Goal: Information Seeking & Learning: Compare options

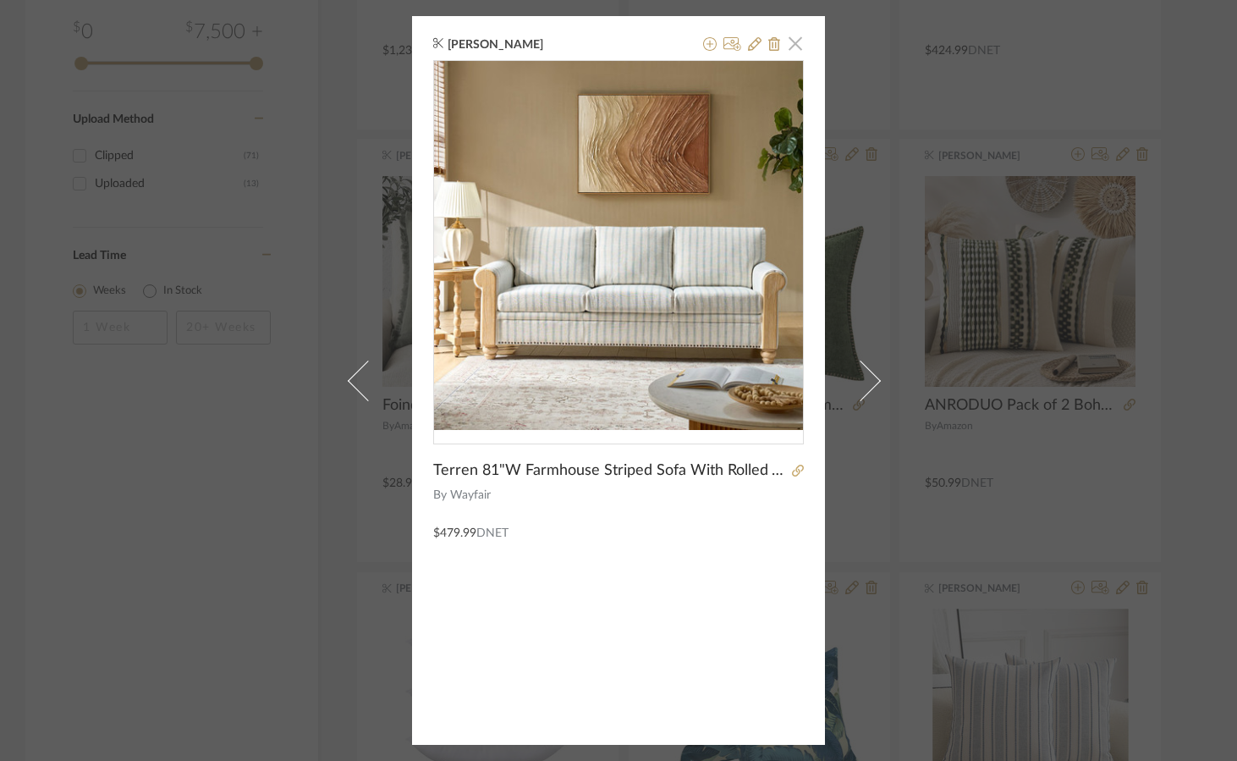
click at [787, 51] on span "button" at bounding box center [796, 43] width 34 height 34
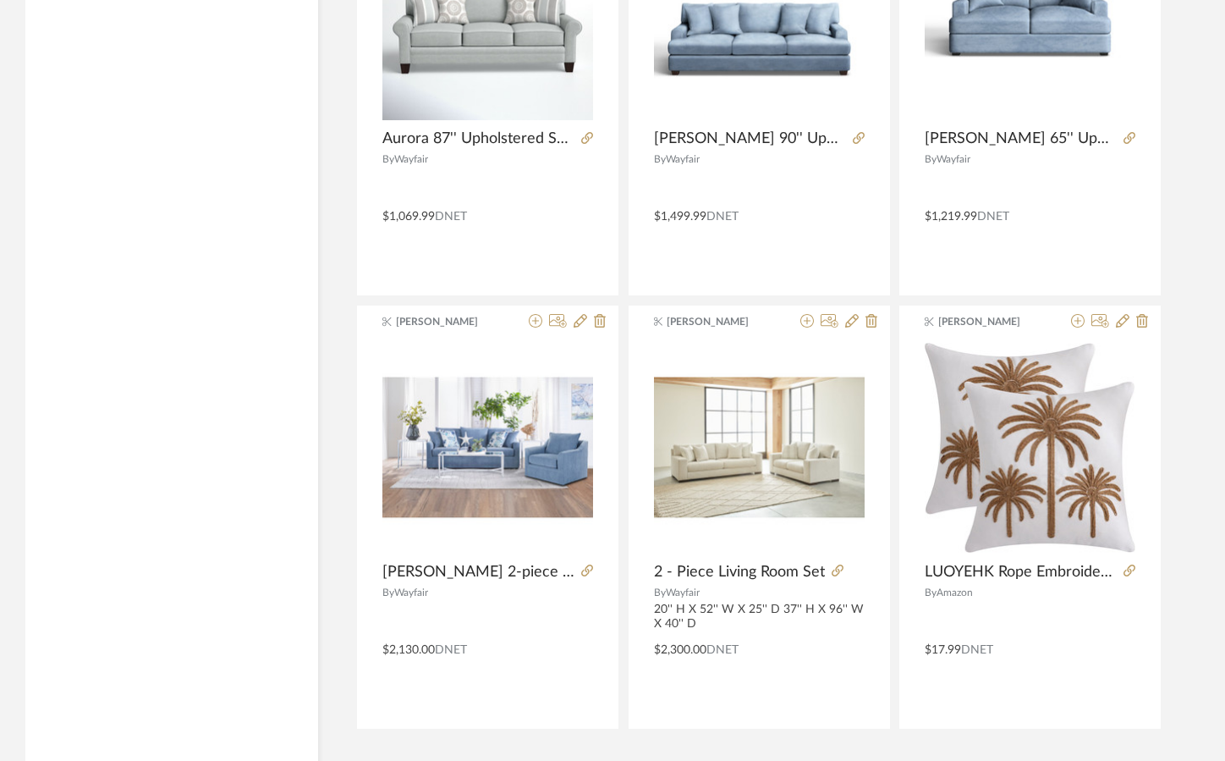
scroll to position [4978, 0]
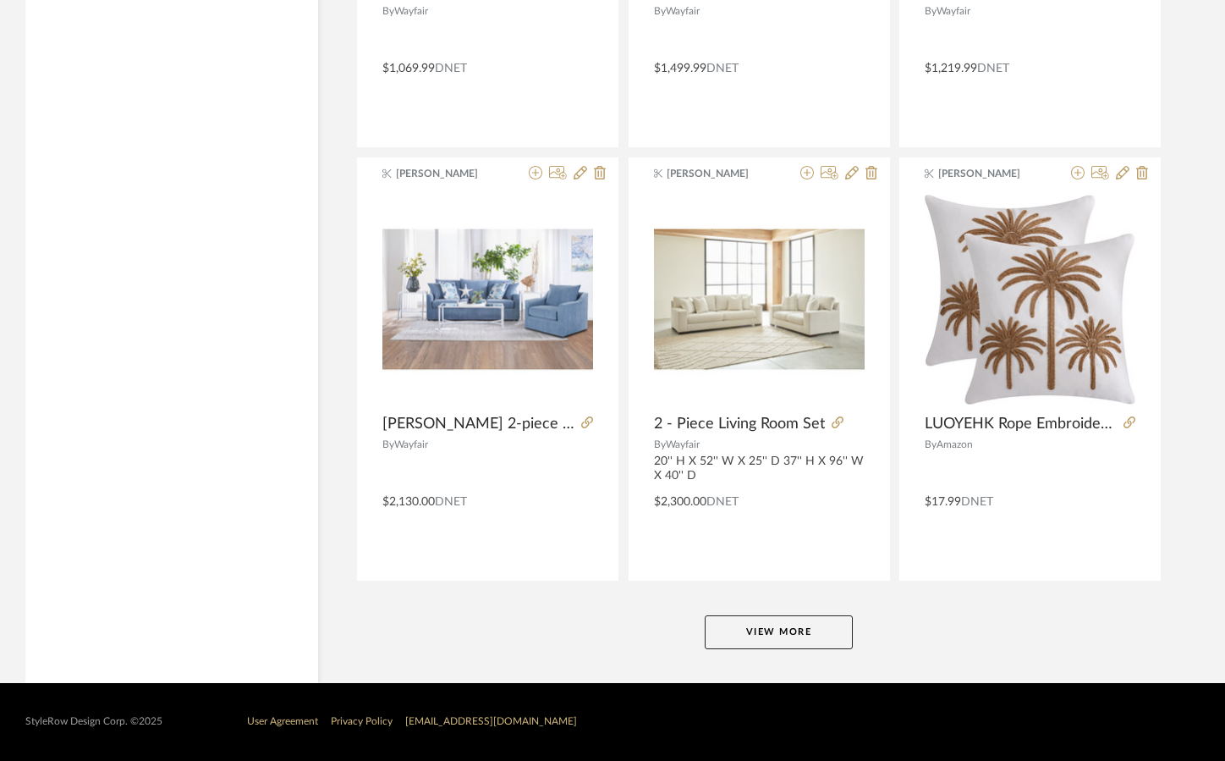
click at [769, 615] on button "View More" at bounding box center [779, 632] width 148 height 34
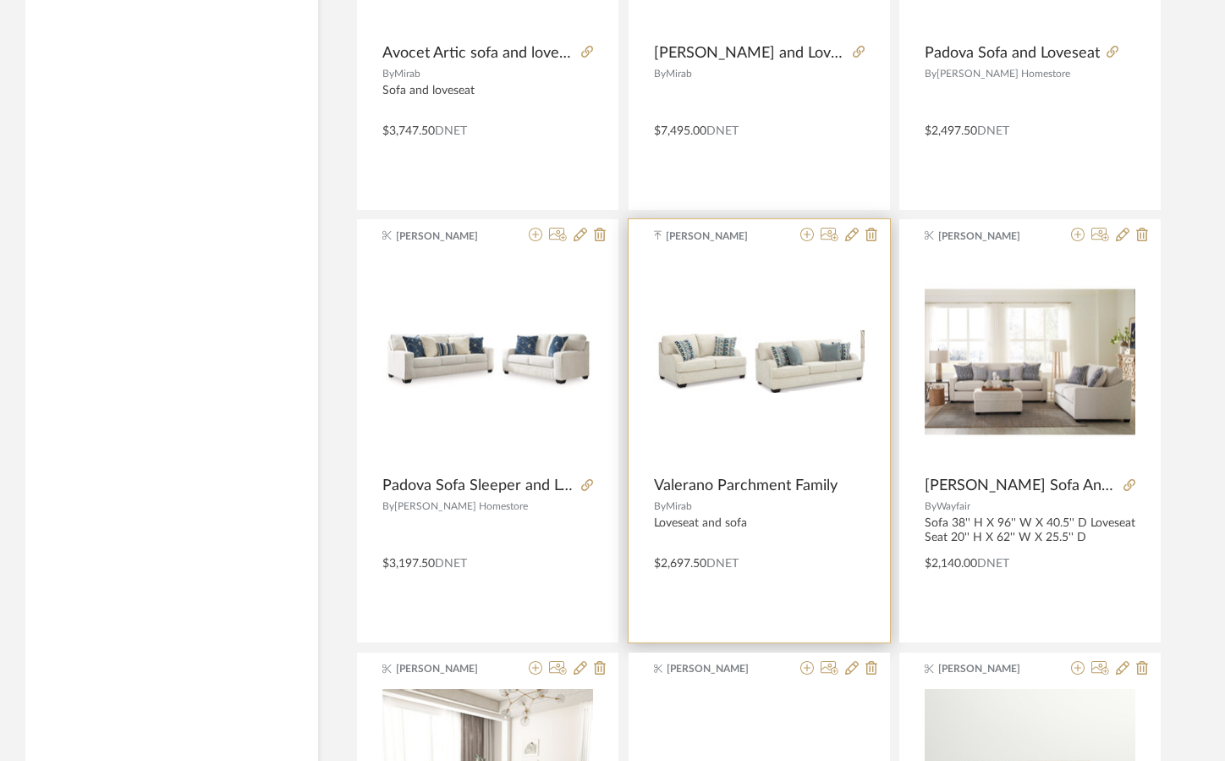
scroll to position [8701, 0]
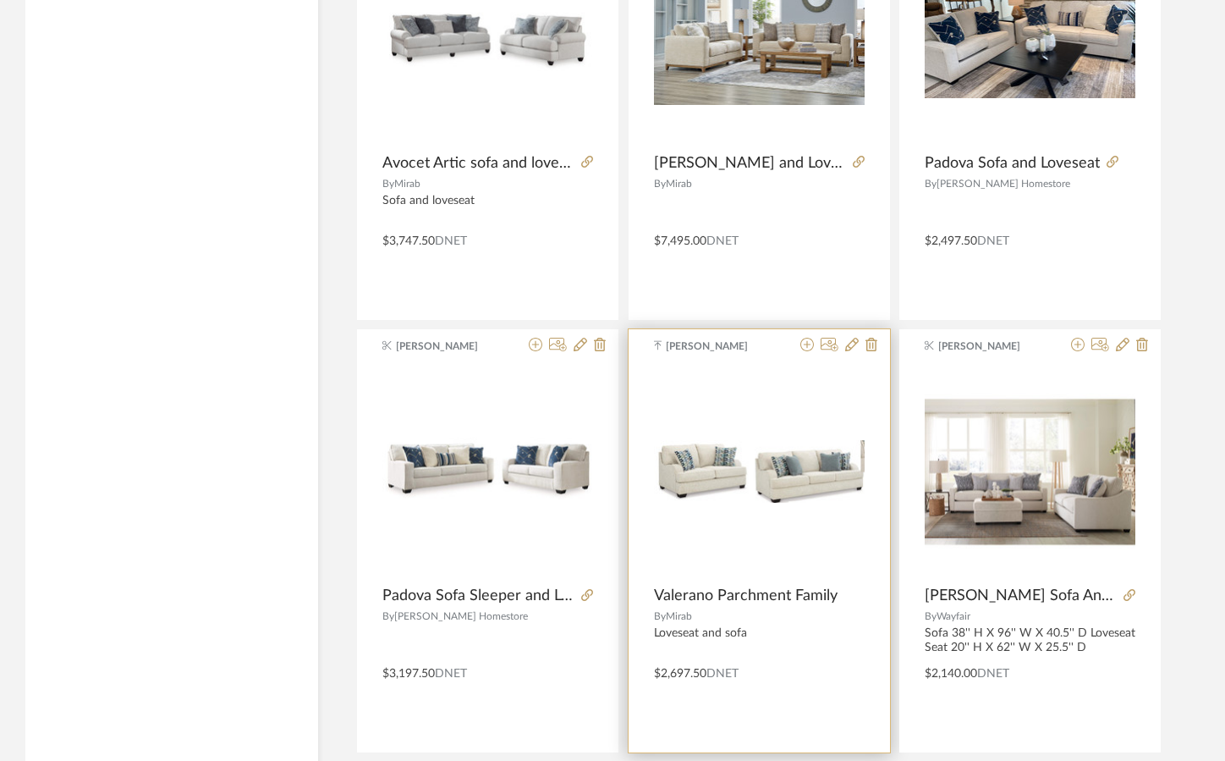
click at [824, 490] on img "0" at bounding box center [759, 471] width 211 height 63
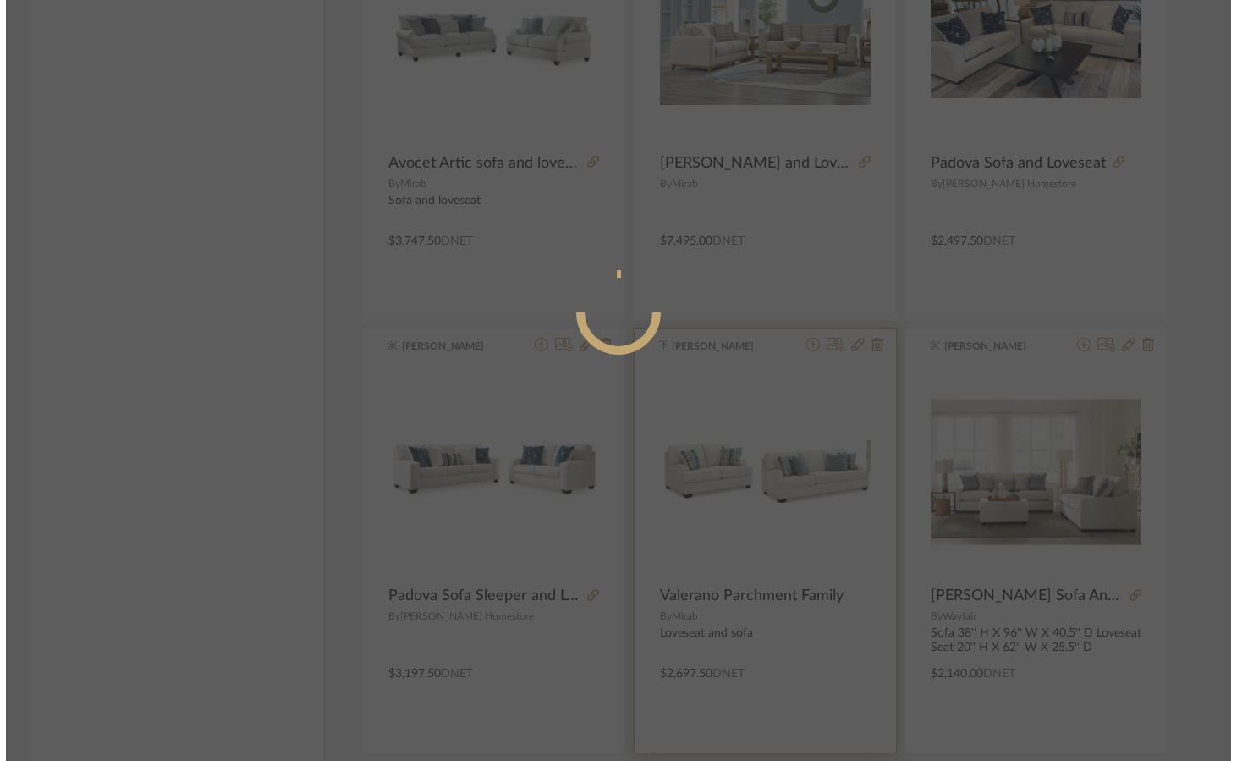
scroll to position [0, 0]
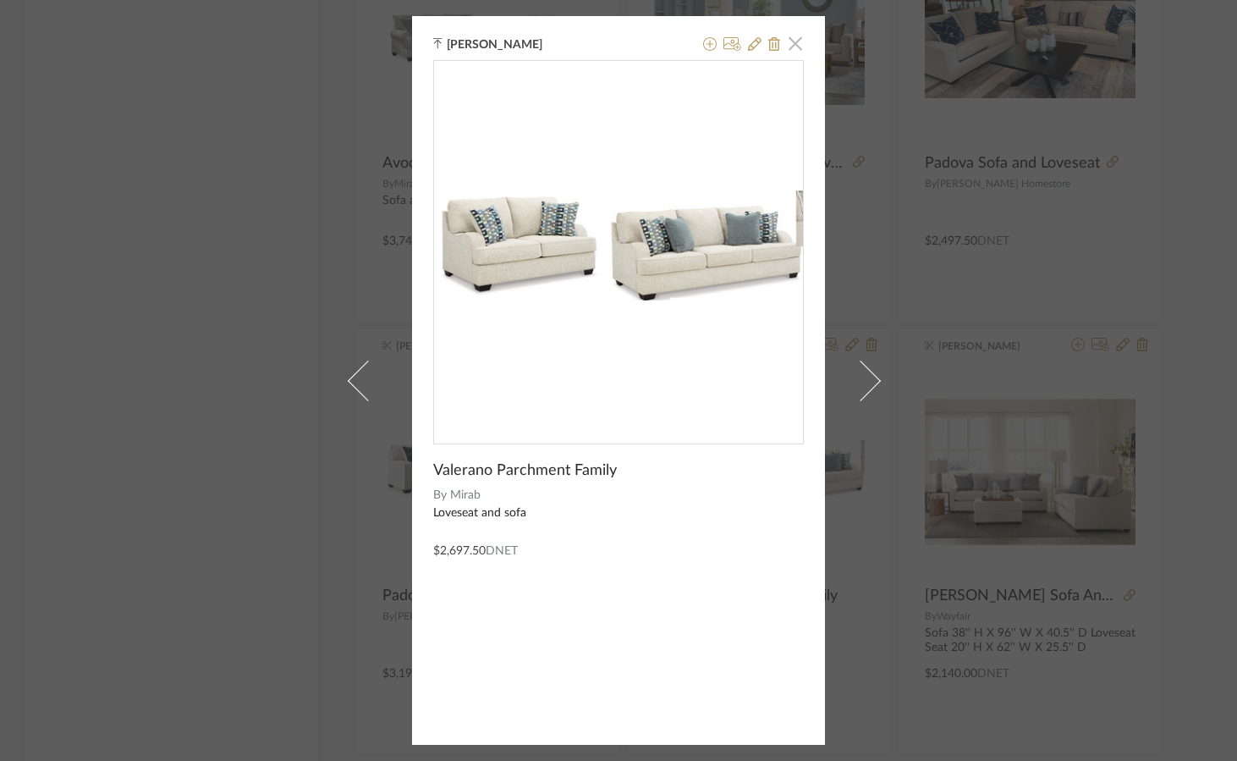
click at [795, 35] on span "button" at bounding box center [796, 43] width 34 height 34
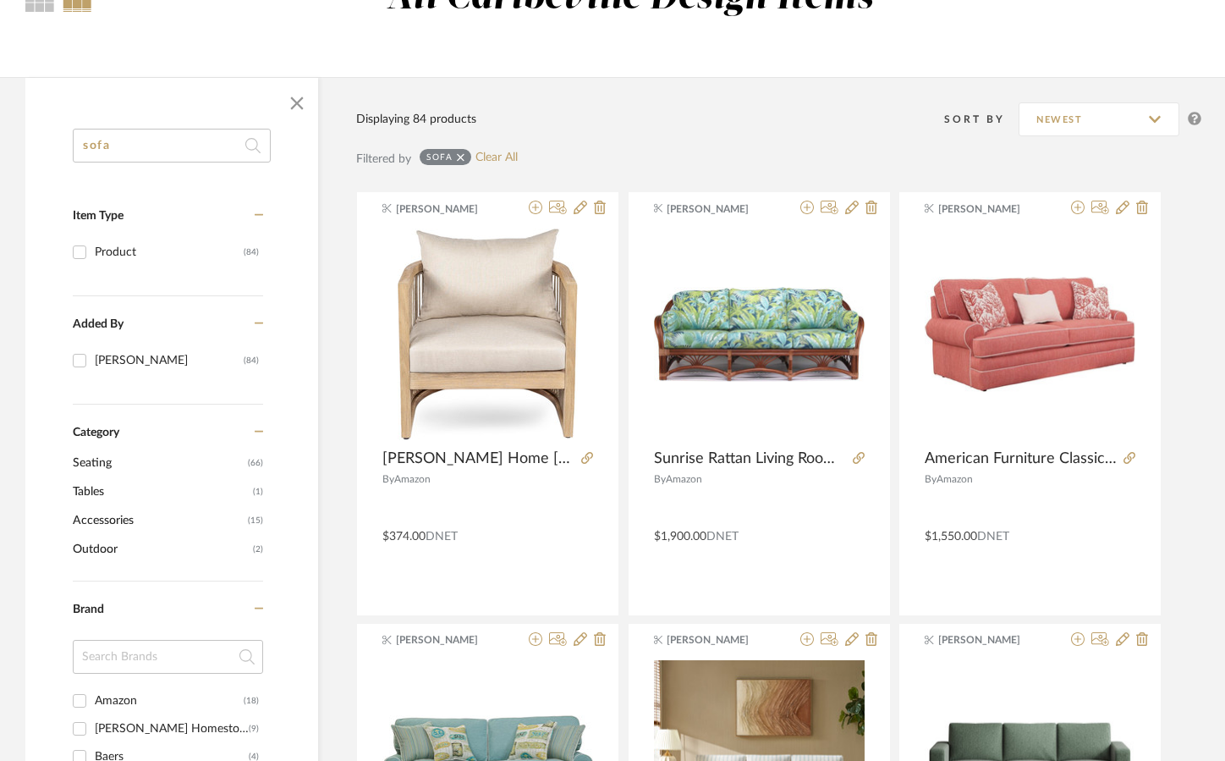
scroll to position [110, 0]
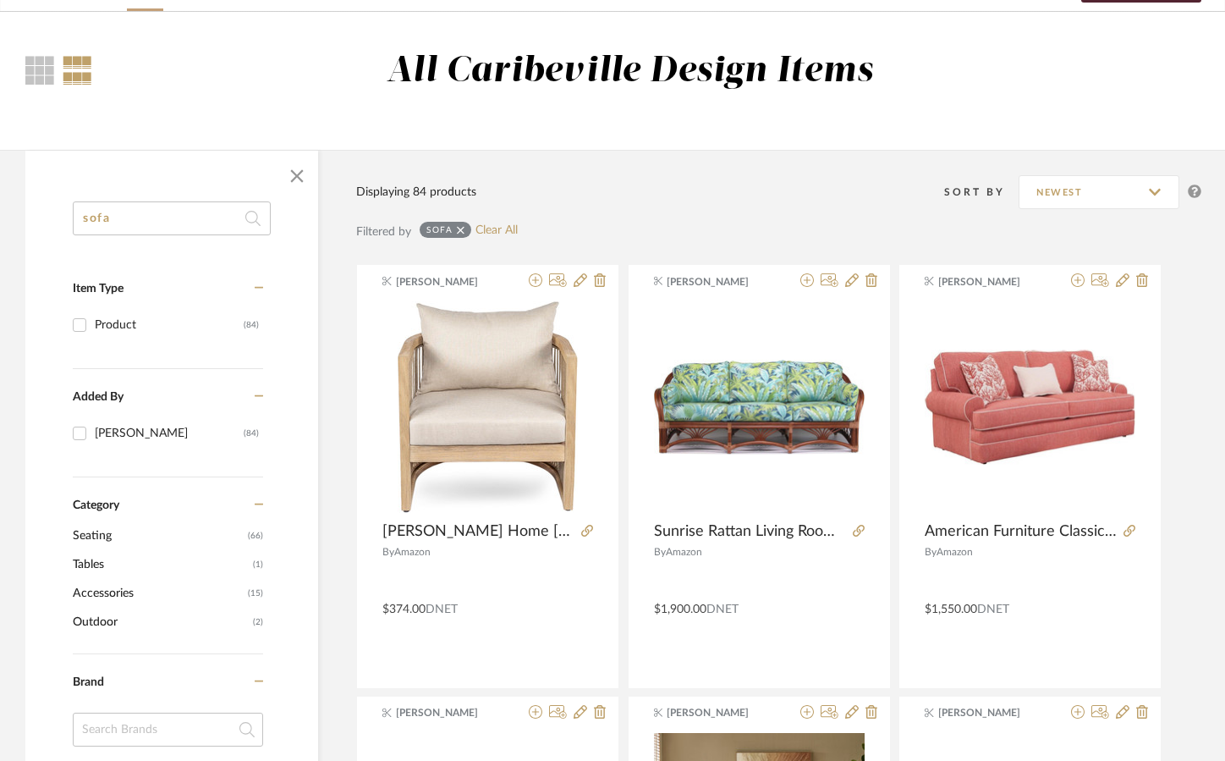
drag, startPoint x: 190, startPoint y: 230, endPoint x: 46, endPoint y: 220, distance: 144.2
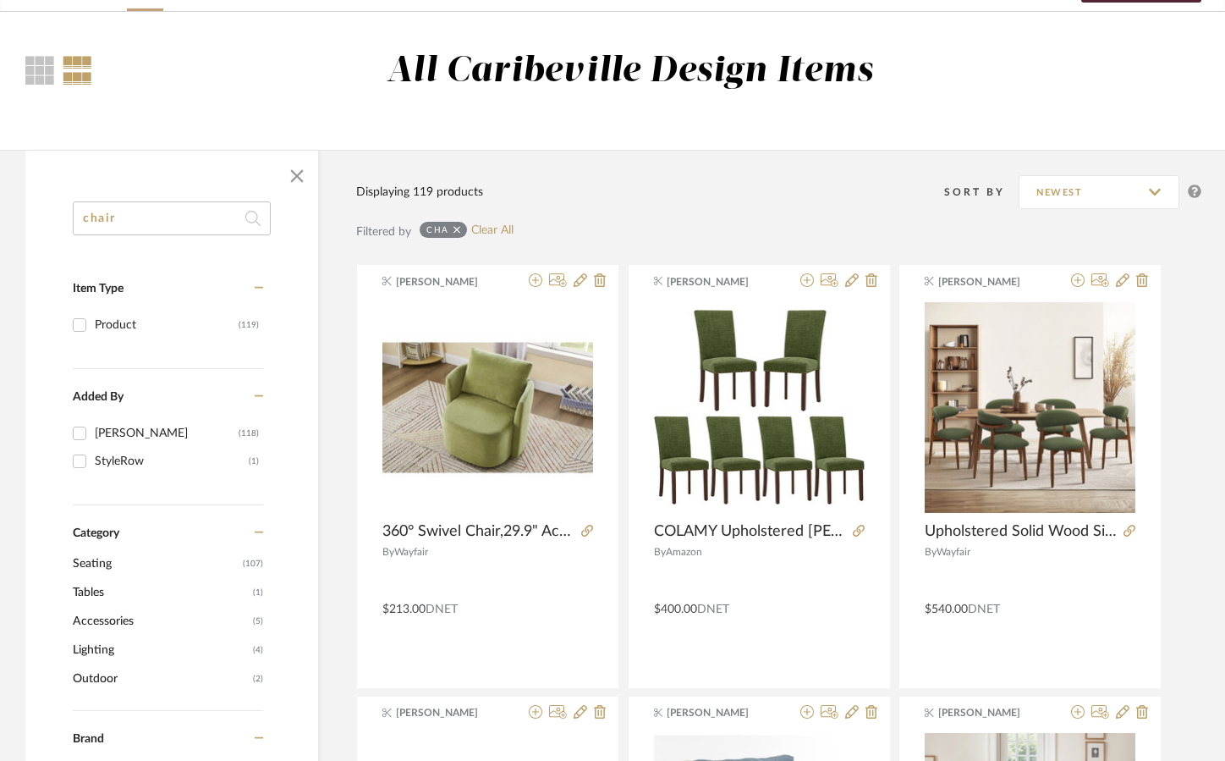
type input "chair"
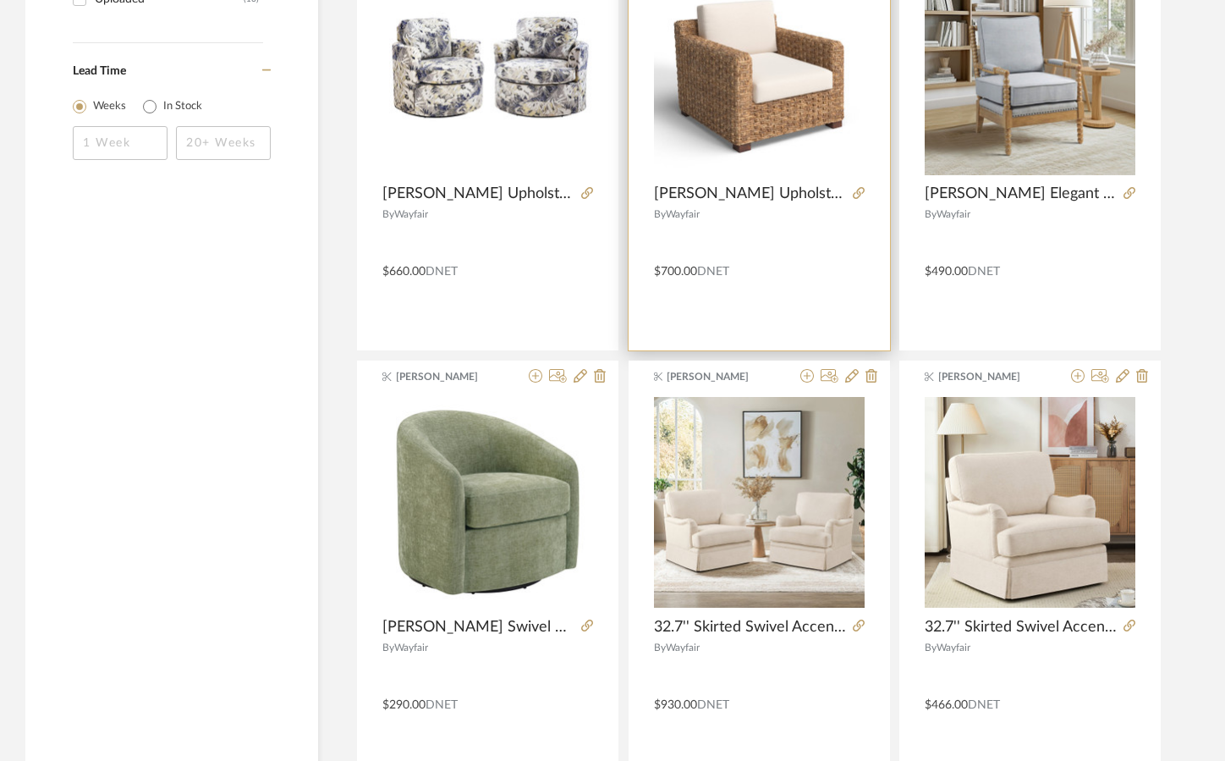
scroll to position [1210, 0]
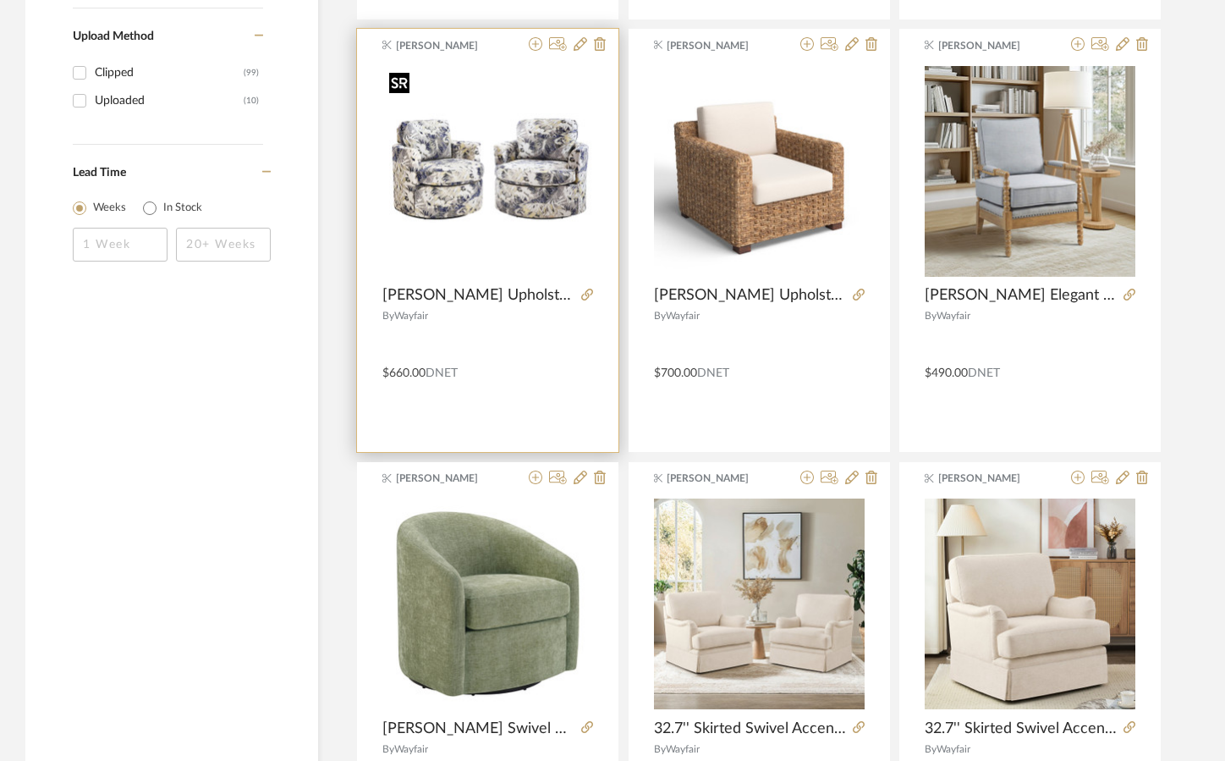
click at [437, 173] on div at bounding box center [488, 171] width 211 height 212
click at [482, 230] on img "0" at bounding box center [488, 171] width 211 height 211
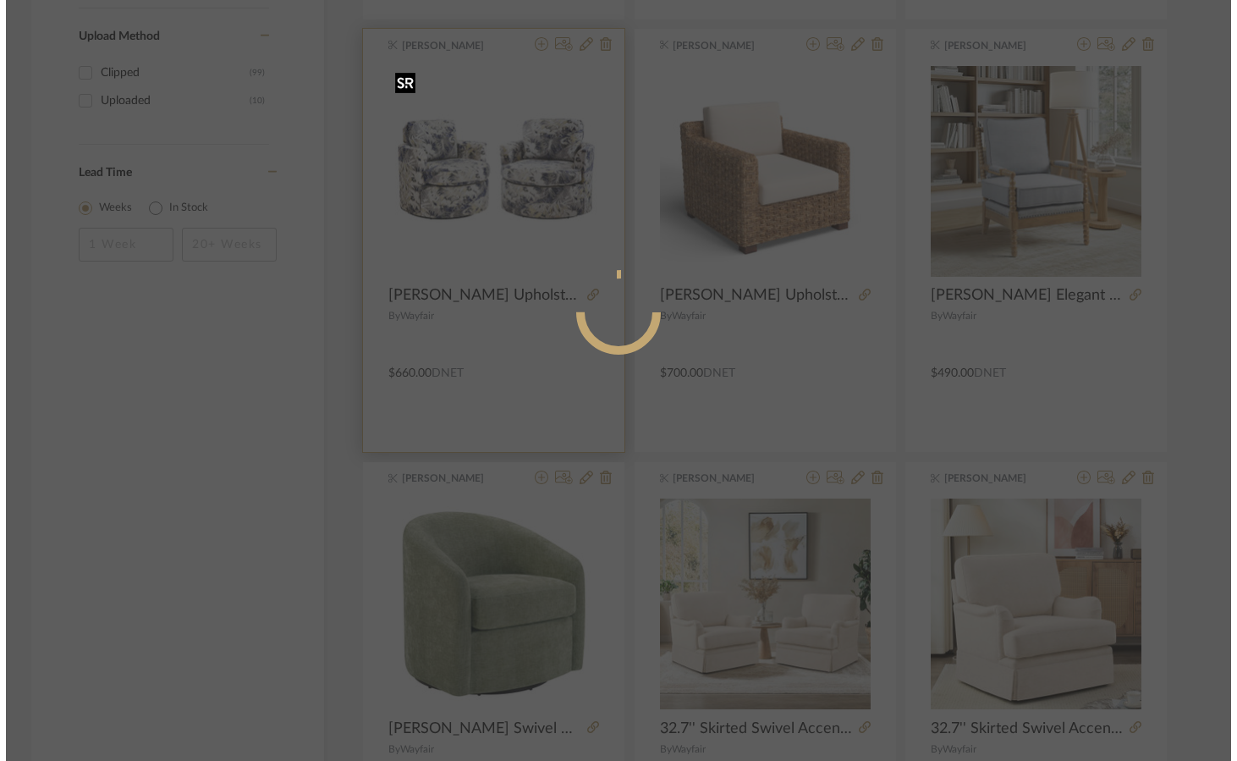
scroll to position [0, 0]
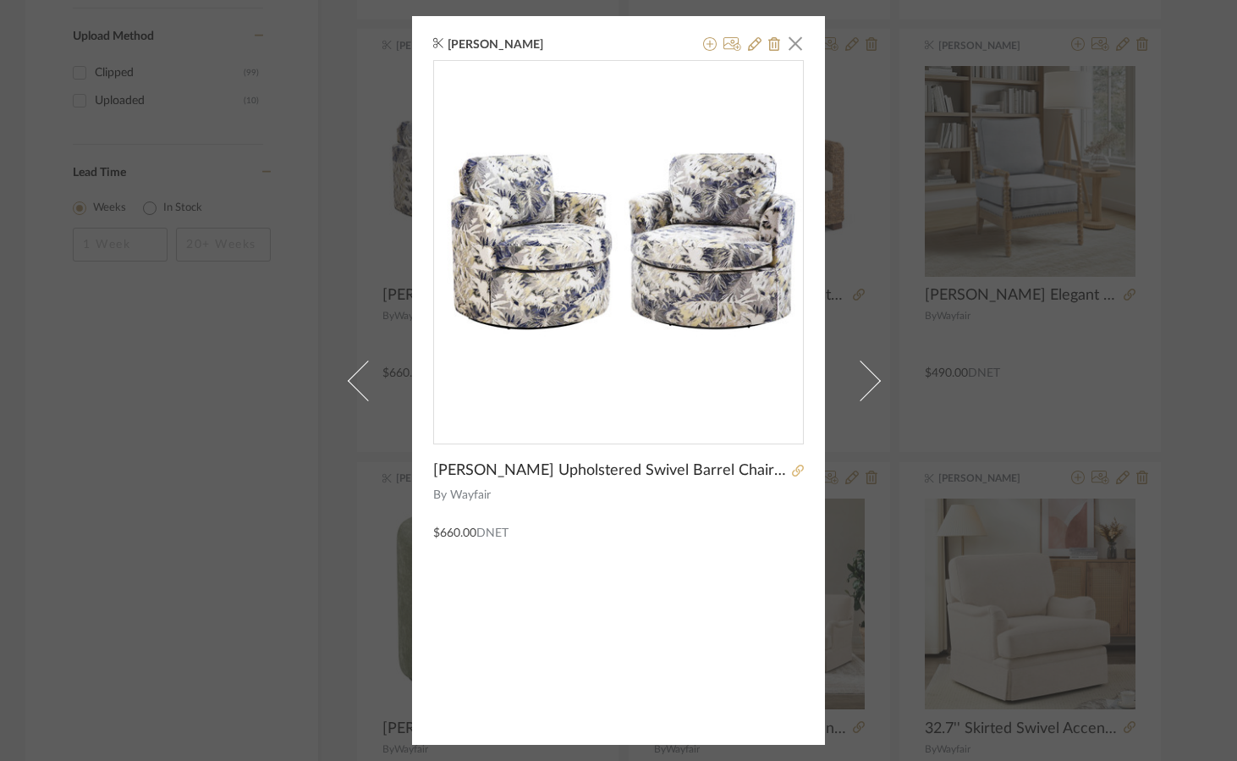
click at [792, 469] on icon at bounding box center [798, 471] width 12 height 12
click at [783, 41] on span "button" at bounding box center [796, 43] width 34 height 34
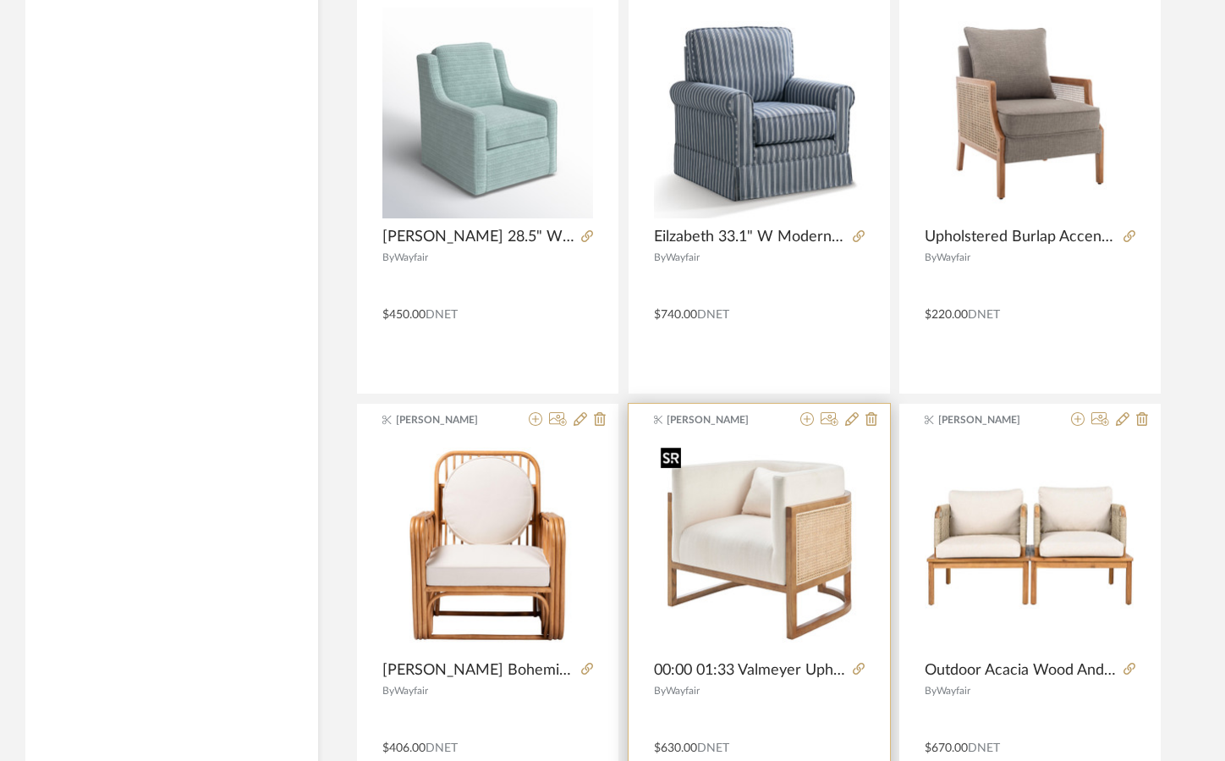
scroll to position [2395, 0]
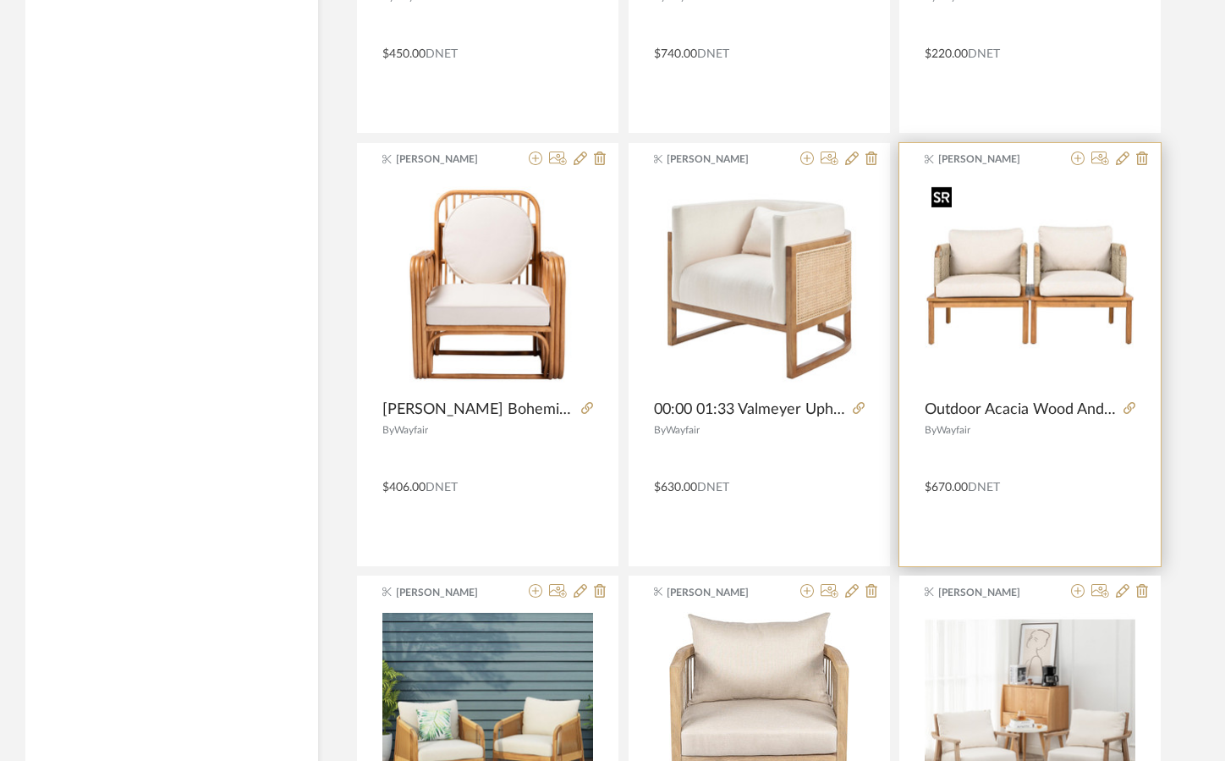
click at [1021, 296] on img "0" at bounding box center [1030, 284] width 211 height 211
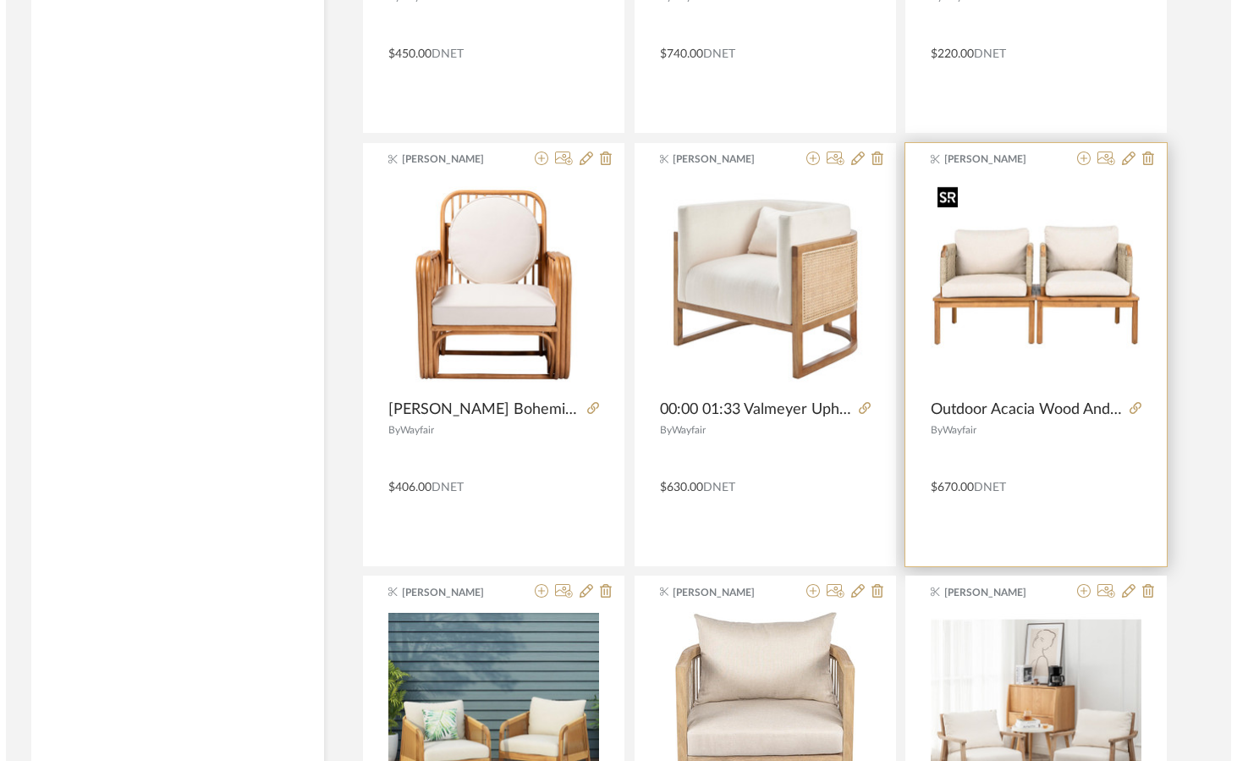
scroll to position [0, 0]
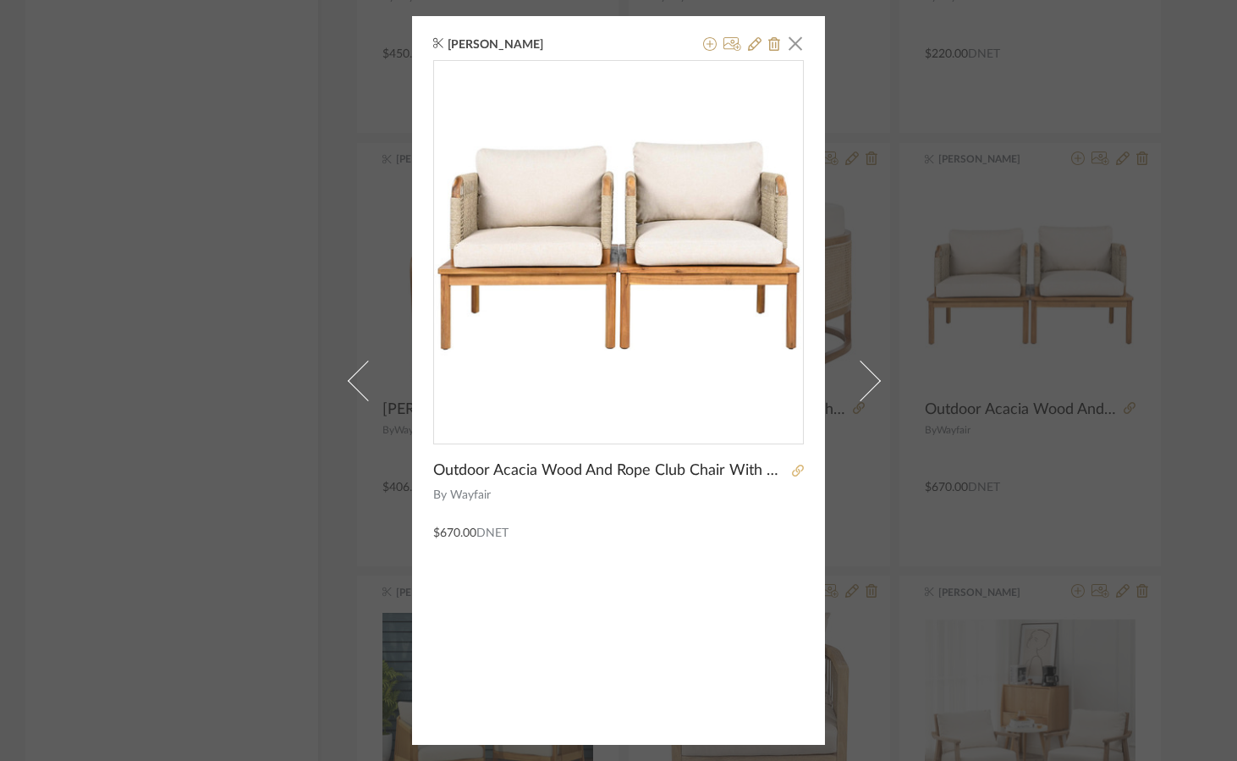
click at [794, 472] on icon at bounding box center [798, 471] width 12 height 12
click at [785, 45] on span "button" at bounding box center [796, 43] width 34 height 34
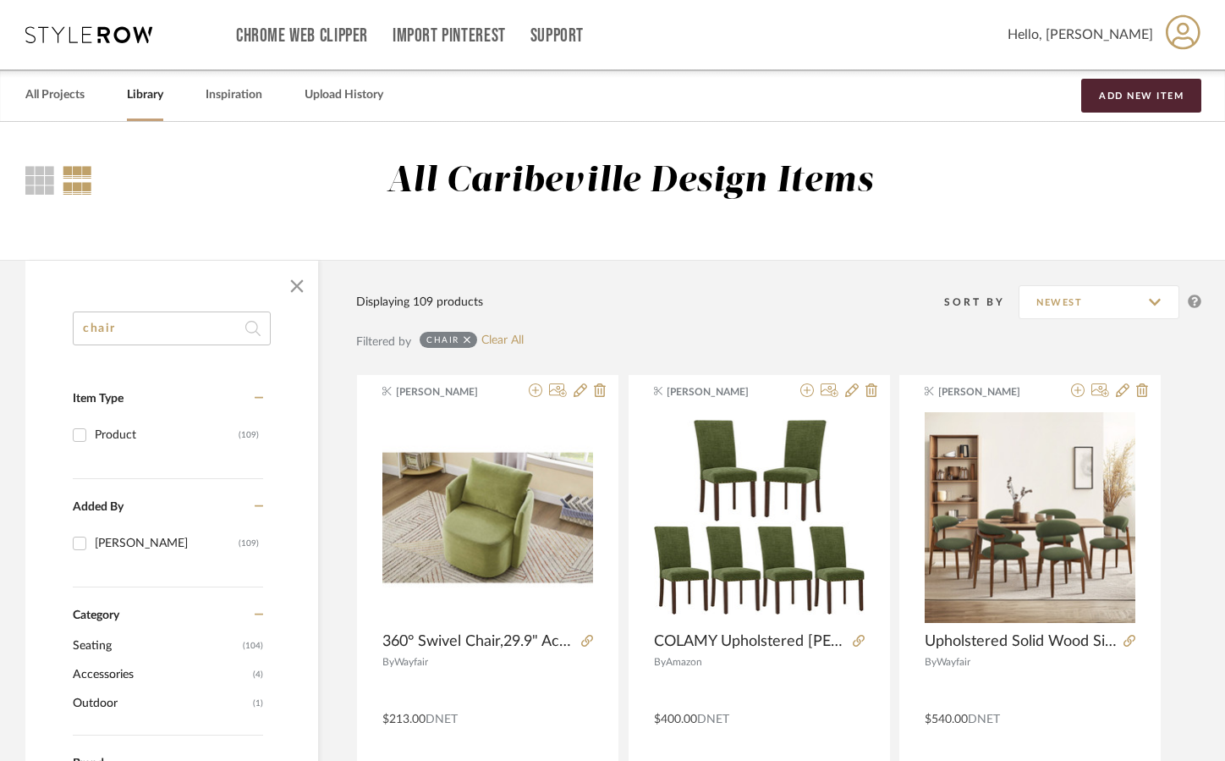
drag, startPoint x: 138, startPoint y: 332, endPoint x: -19, endPoint y: 333, distance: 156.6
click at [0, 333] on html "Chrome Web Clipper Import Pinterest Support All Projects Library Inspiration Up…" at bounding box center [612, 380] width 1225 height 761
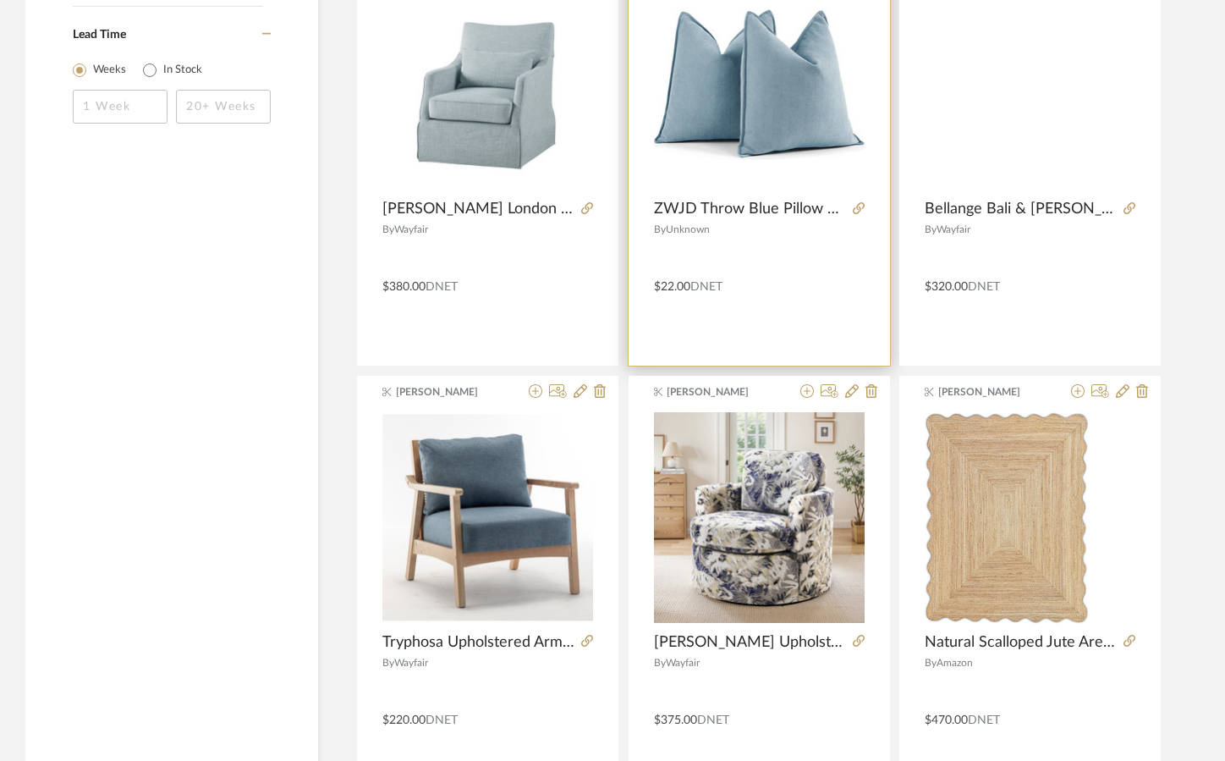
scroll to position [2116, 0]
